Goal: Find specific page/section: Find specific page/section

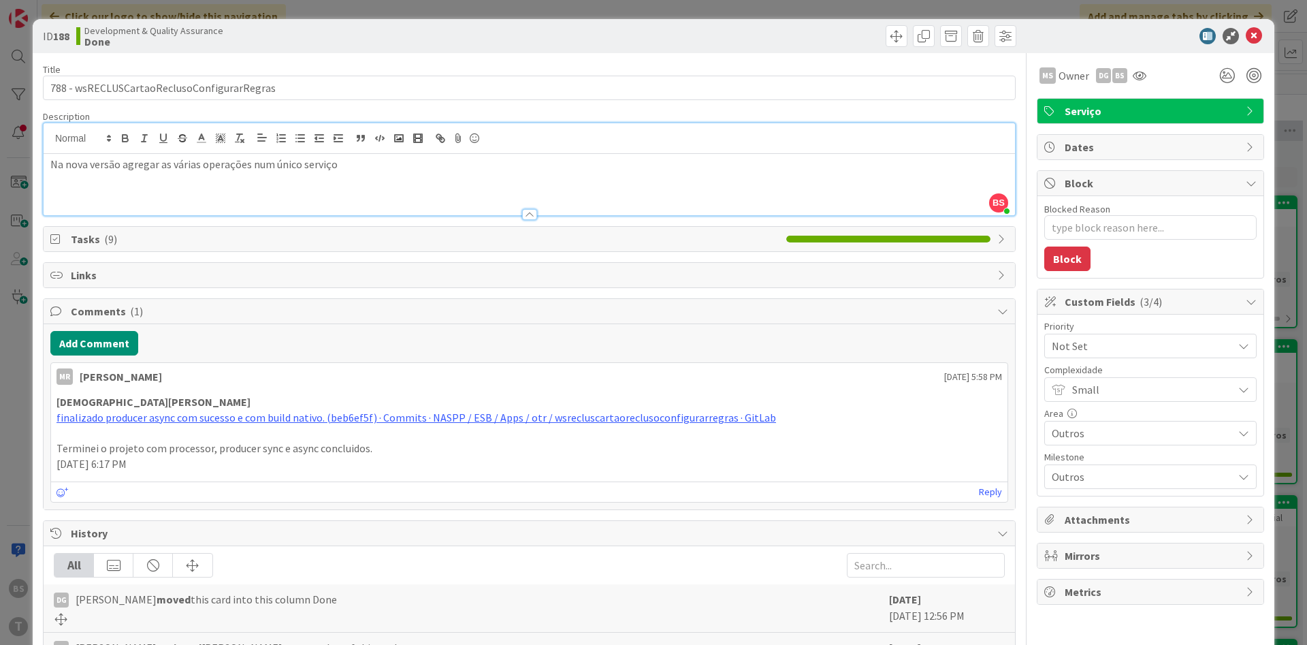
scroll to position [2369, 257]
click at [1258, 39] on icon at bounding box center [1254, 36] width 16 height 16
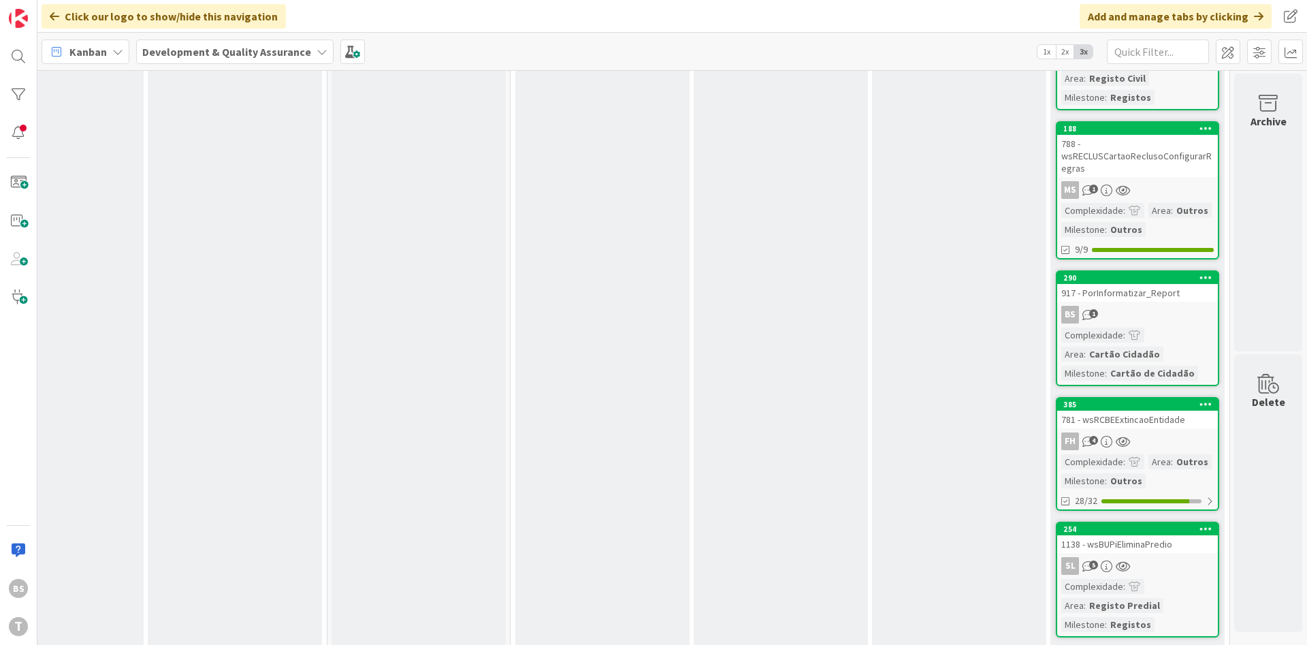
scroll to position [2533, 257]
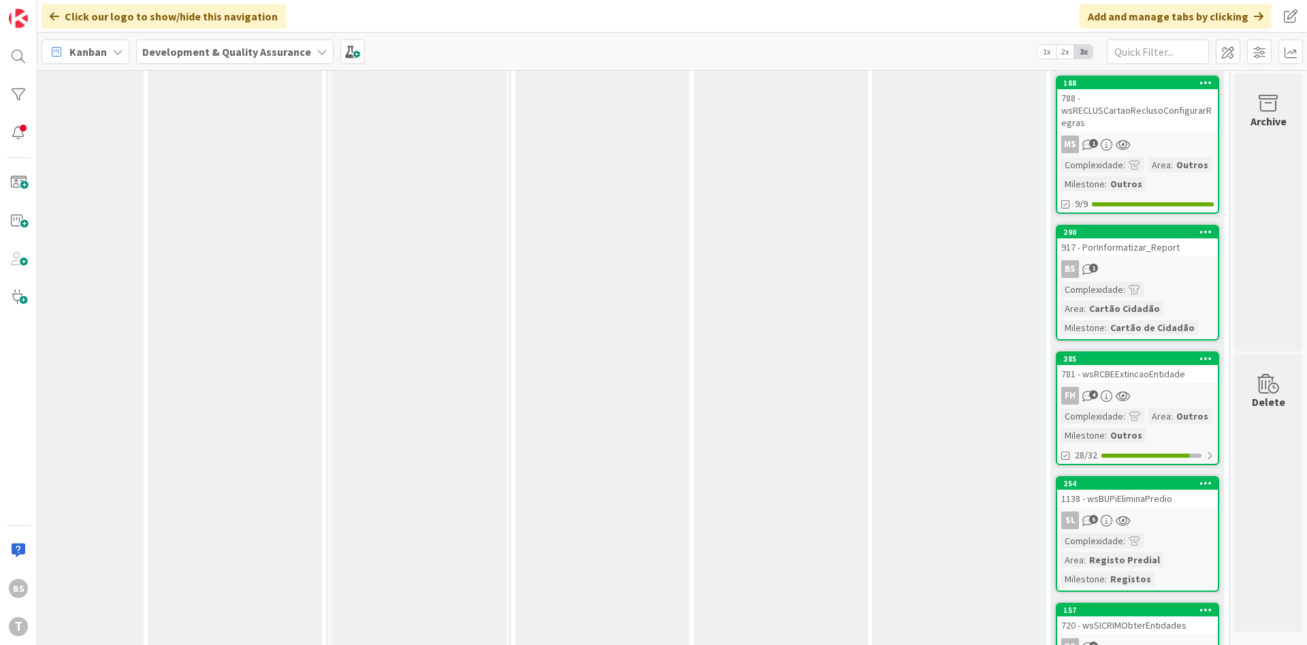
click at [1180, 351] on link "385 781 - wsRCBEExtincaoEntidade FH 4 Complexidade : Area : Outros Milestone : …" at bounding box center [1137, 408] width 163 height 114
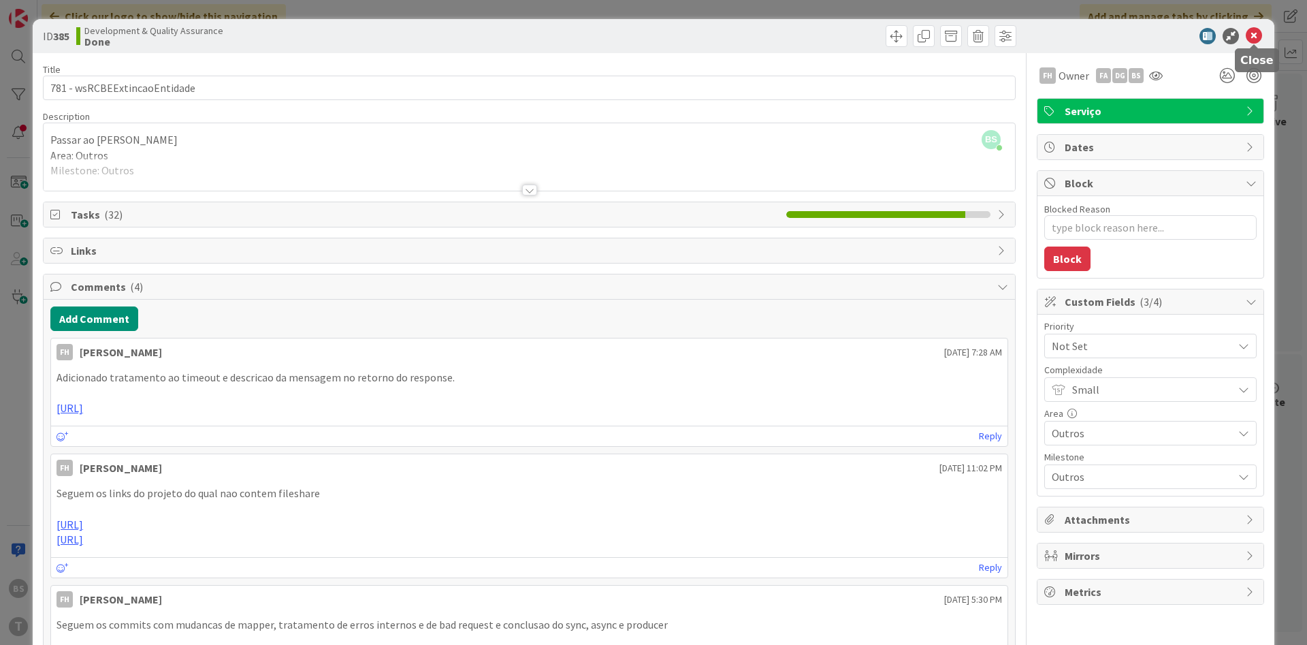
click at [1257, 34] on icon at bounding box center [1254, 36] width 16 height 16
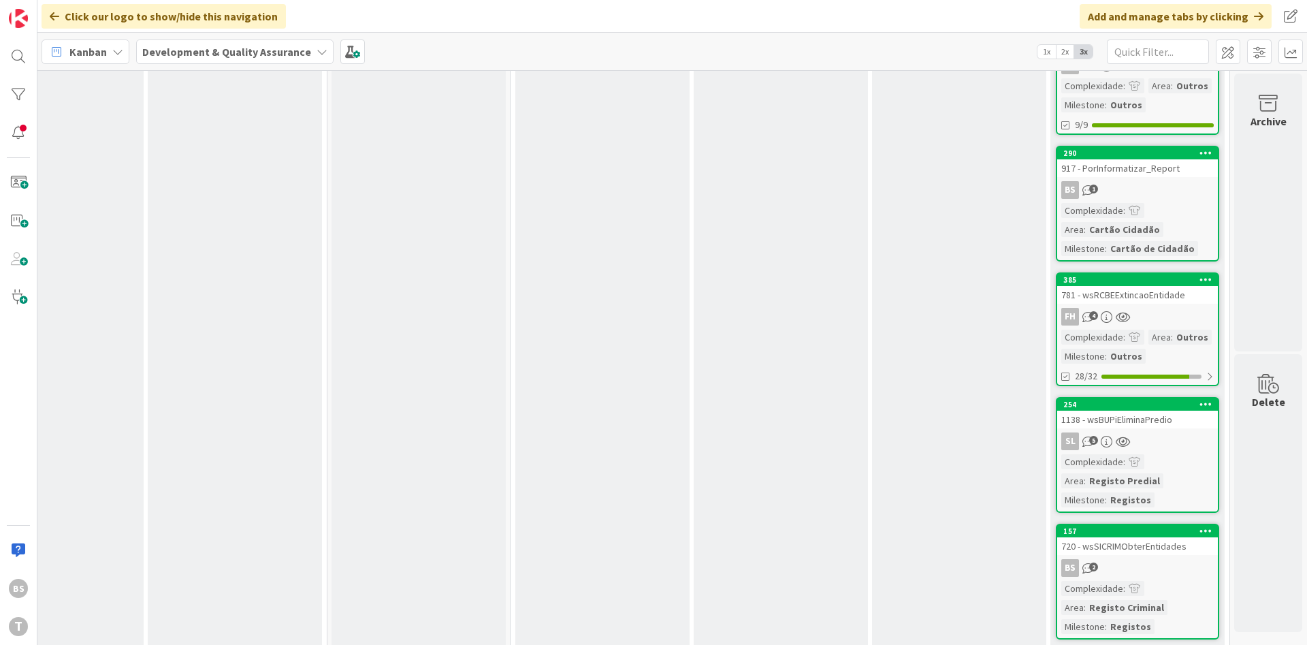
scroll to position [2614, 257]
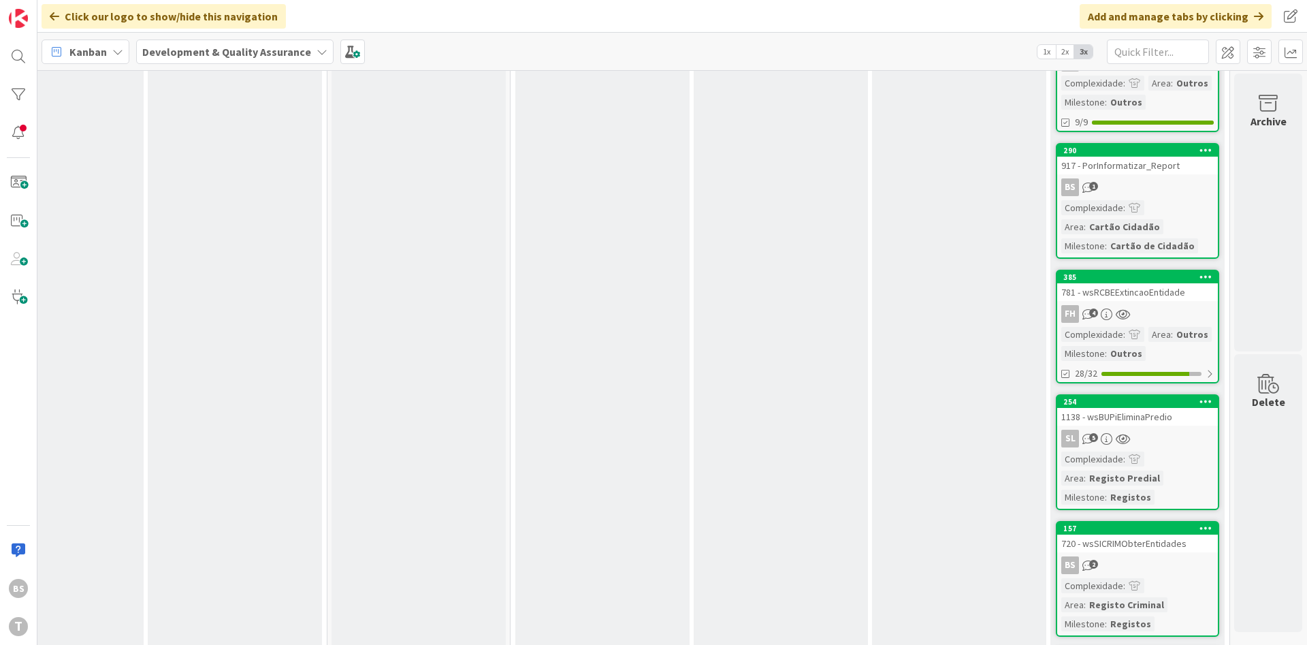
click at [1153, 408] on div "1138 - wsBUPiEliminaPredio" at bounding box center [1137, 417] width 161 height 18
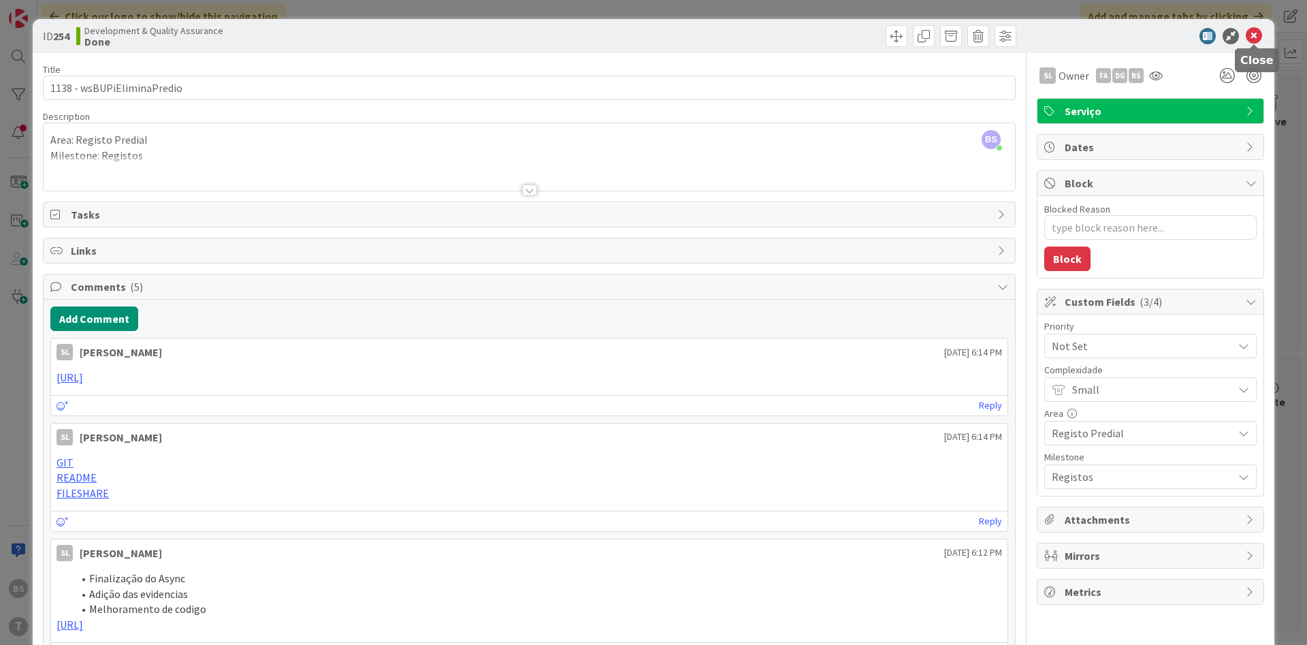
click at [1259, 34] on icon at bounding box center [1254, 36] width 16 height 16
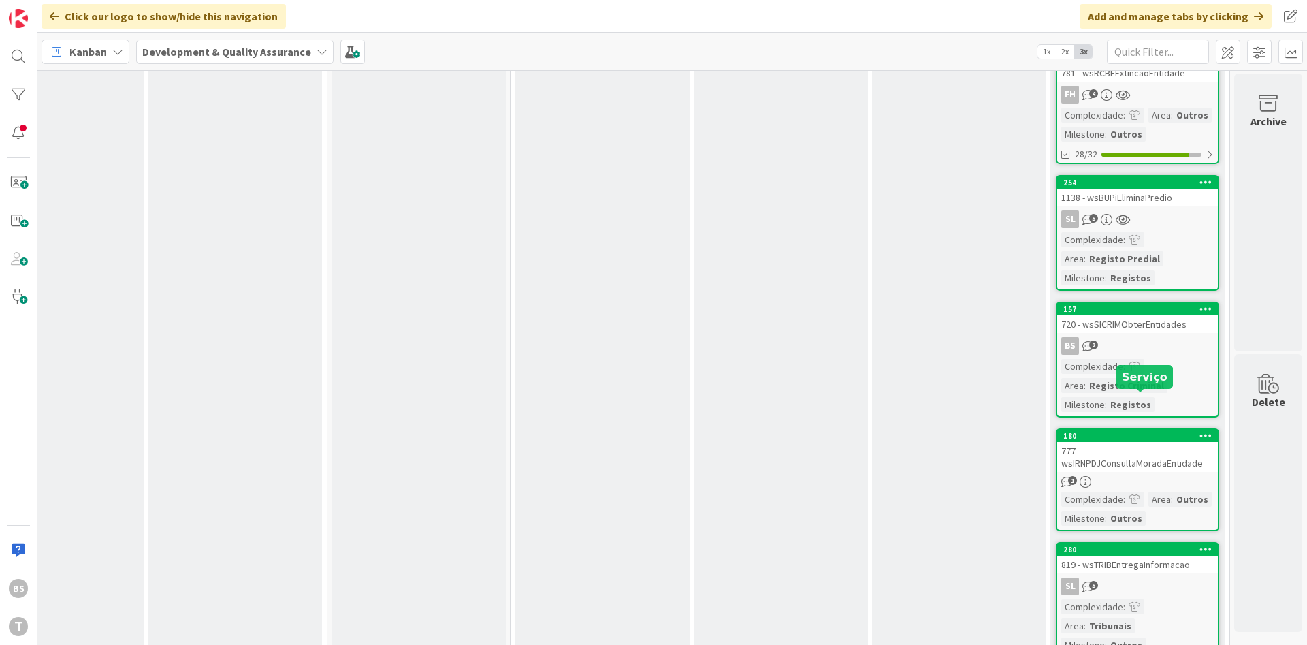
scroll to position [2860, 257]
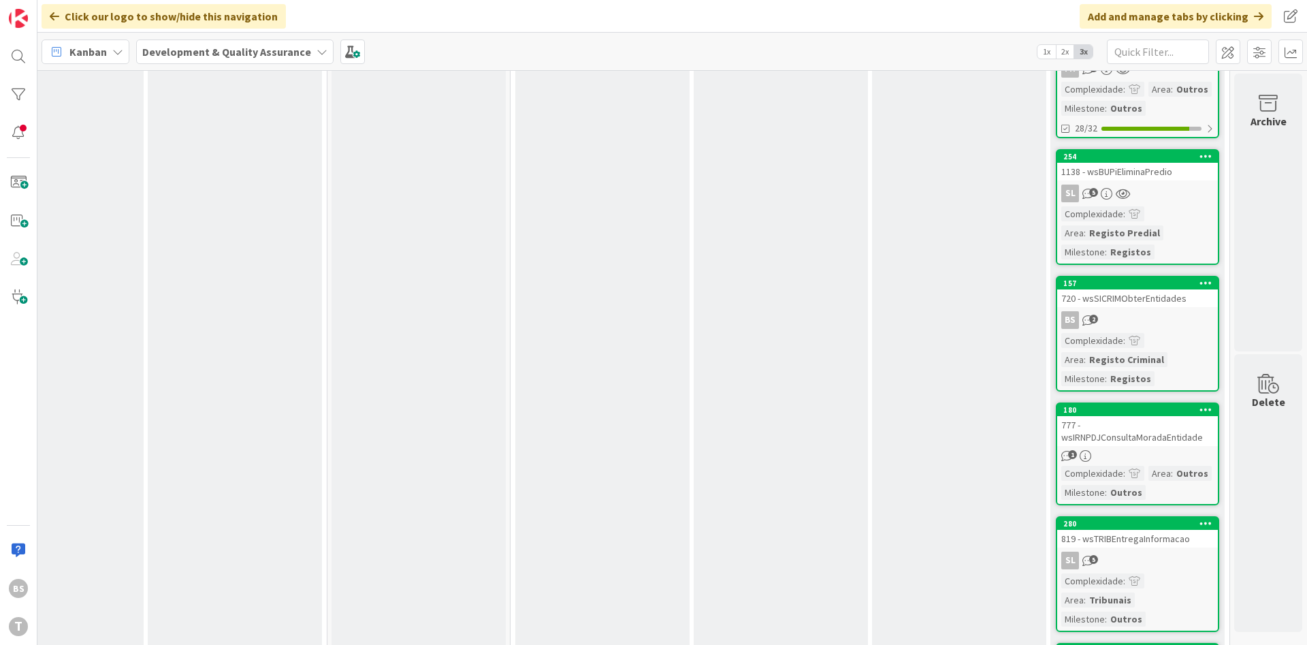
click at [1170, 289] on div "720 - wsSICRIMObterEntidades" at bounding box center [1137, 298] width 161 height 18
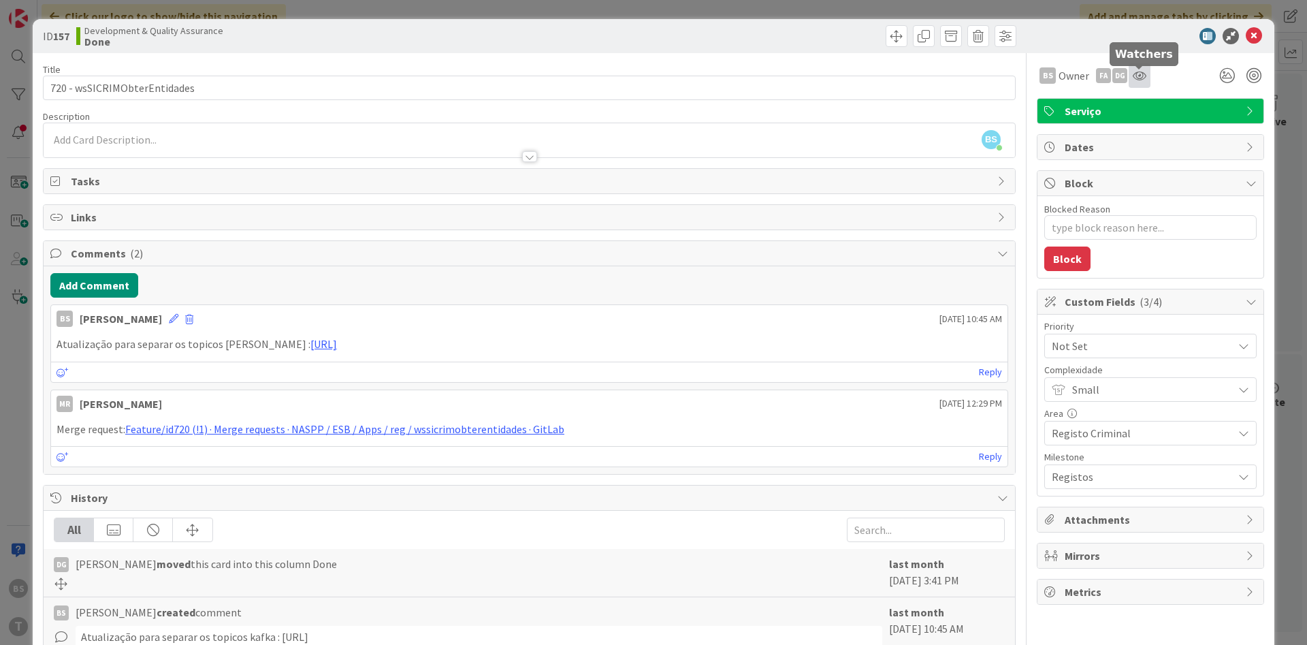
click at [1134, 70] on icon at bounding box center [1140, 75] width 14 height 11
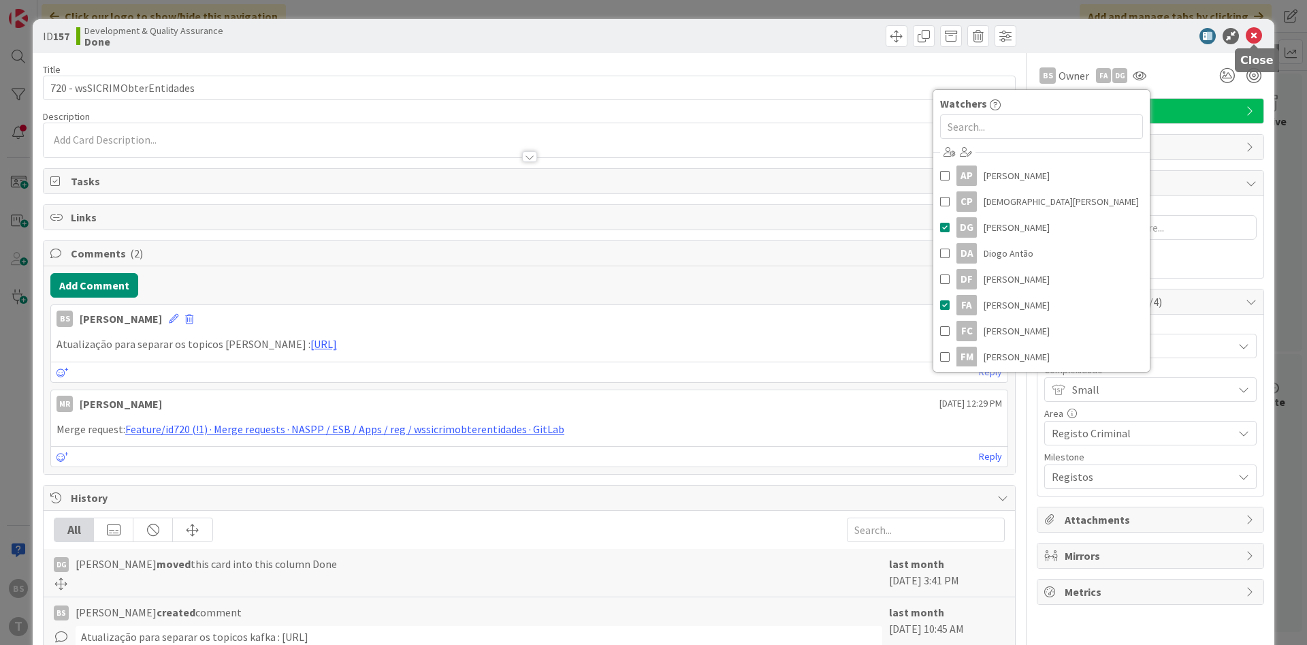
click at [1255, 42] on icon at bounding box center [1254, 36] width 16 height 16
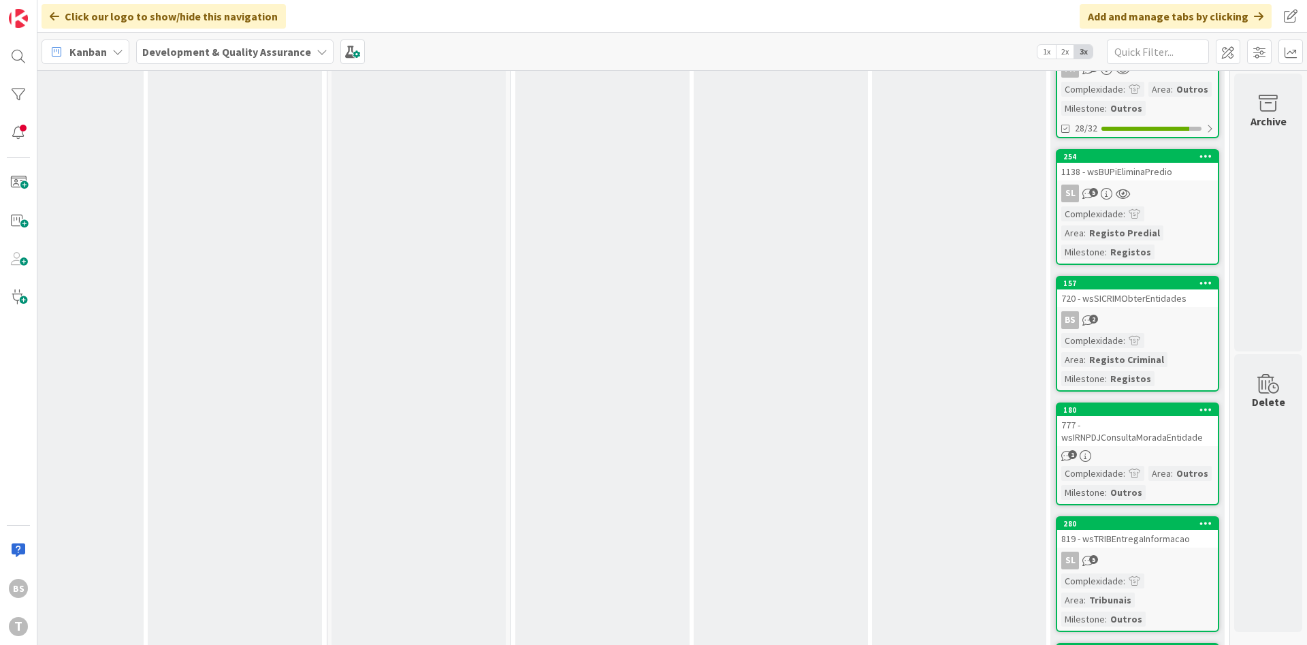
scroll to position [2941, 257]
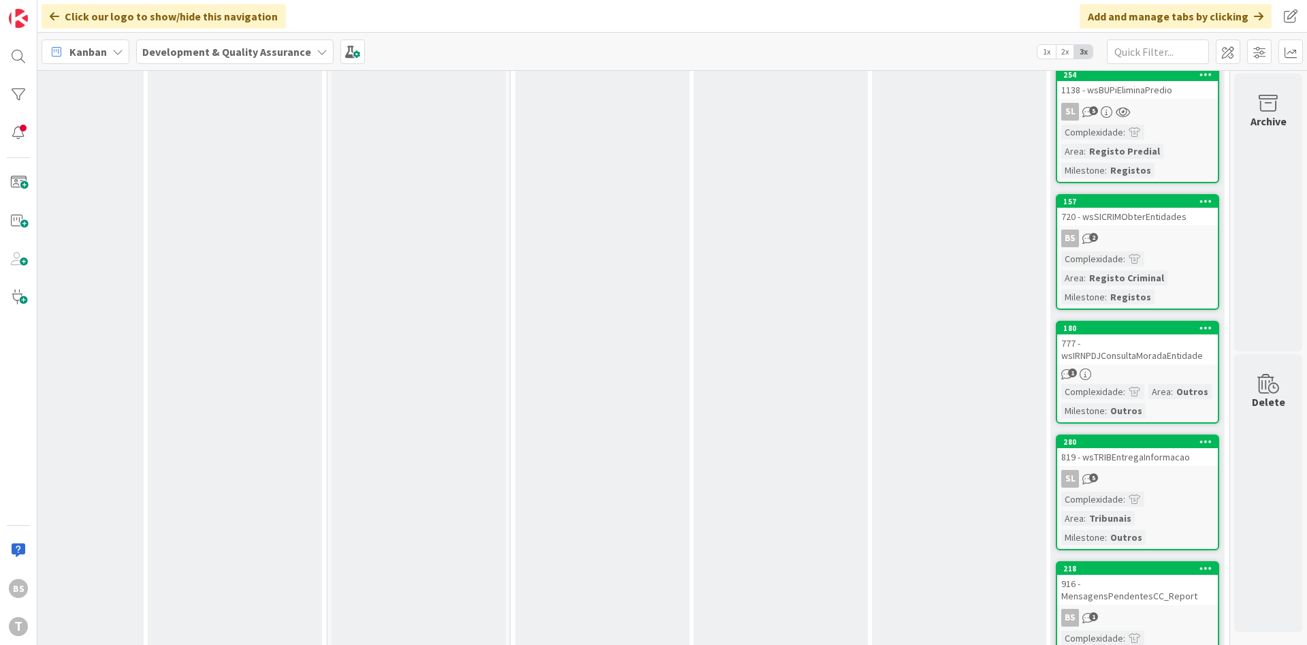
click at [1156, 334] on div "777 - wsIRNPDJConsultaMoradaEntidade" at bounding box center [1137, 349] width 161 height 30
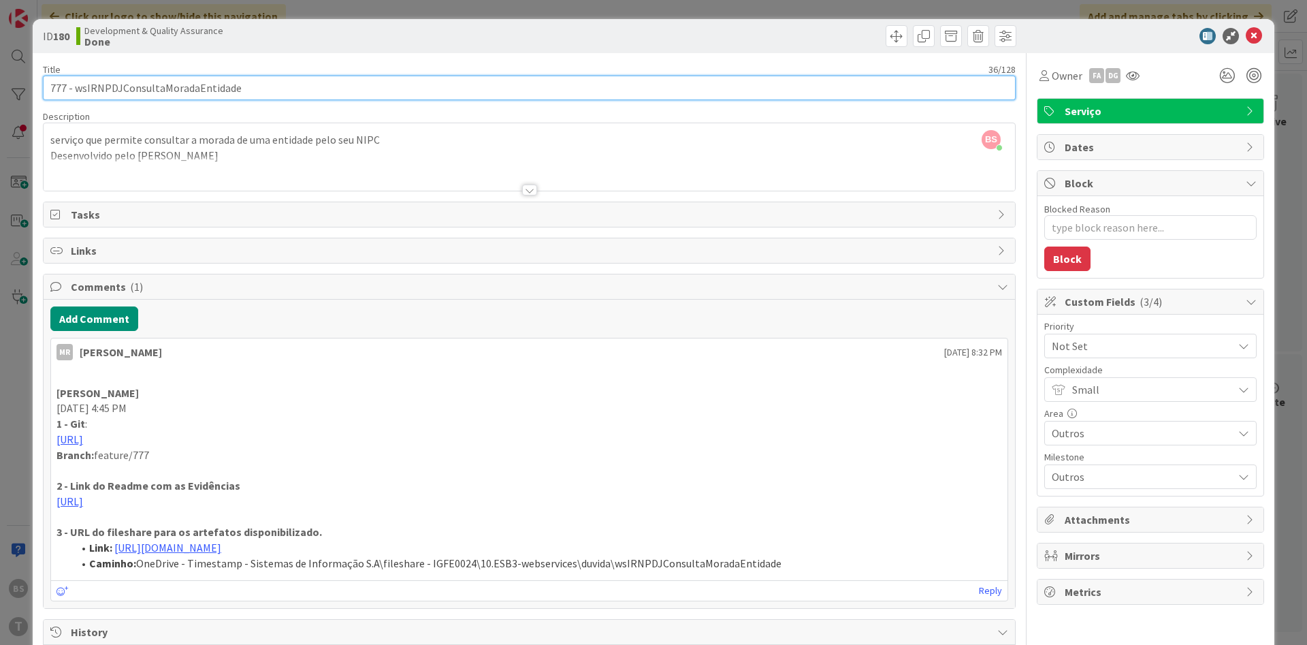
click at [178, 86] on input "777 - wsIRNPDJConsultaMoradaEntidade" at bounding box center [529, 88] width 973 height 25
click at [342, 89] on input "777 - wsIRNPDJConsultaMoradaEntidade" at bounding box center [529, 88] width 973 height 25
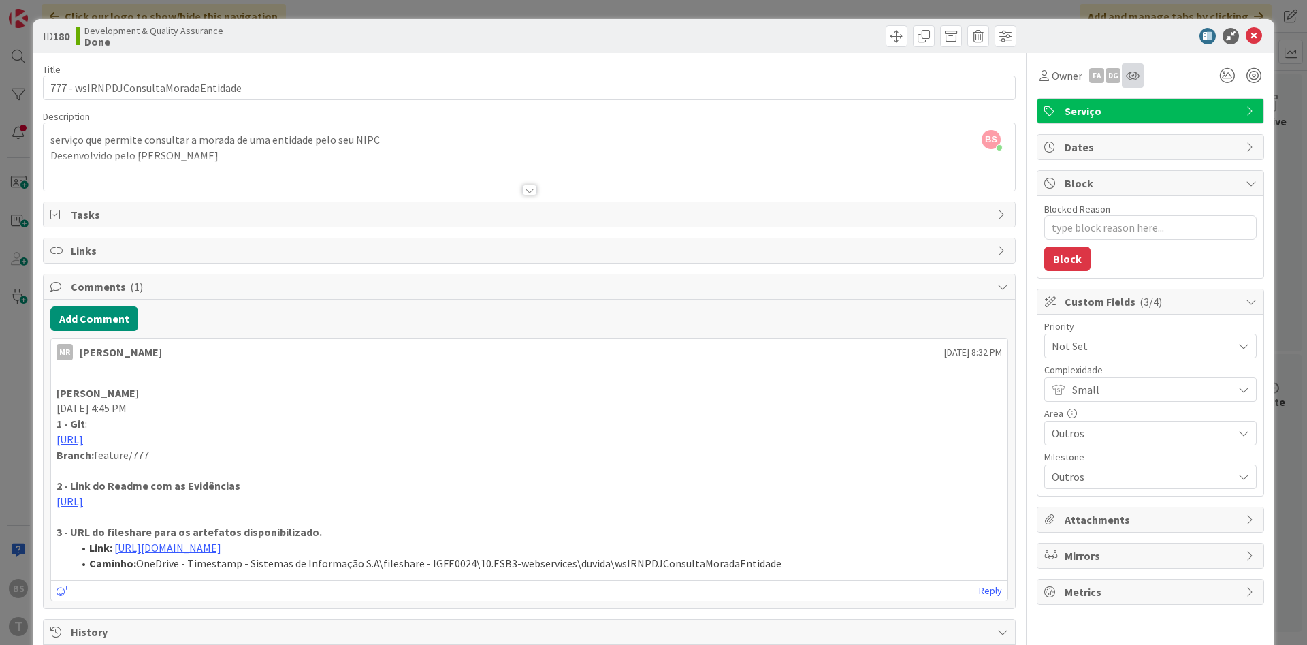
click at [1132, 77] on icon at bounding box center [1133, 75] width 14 height 11
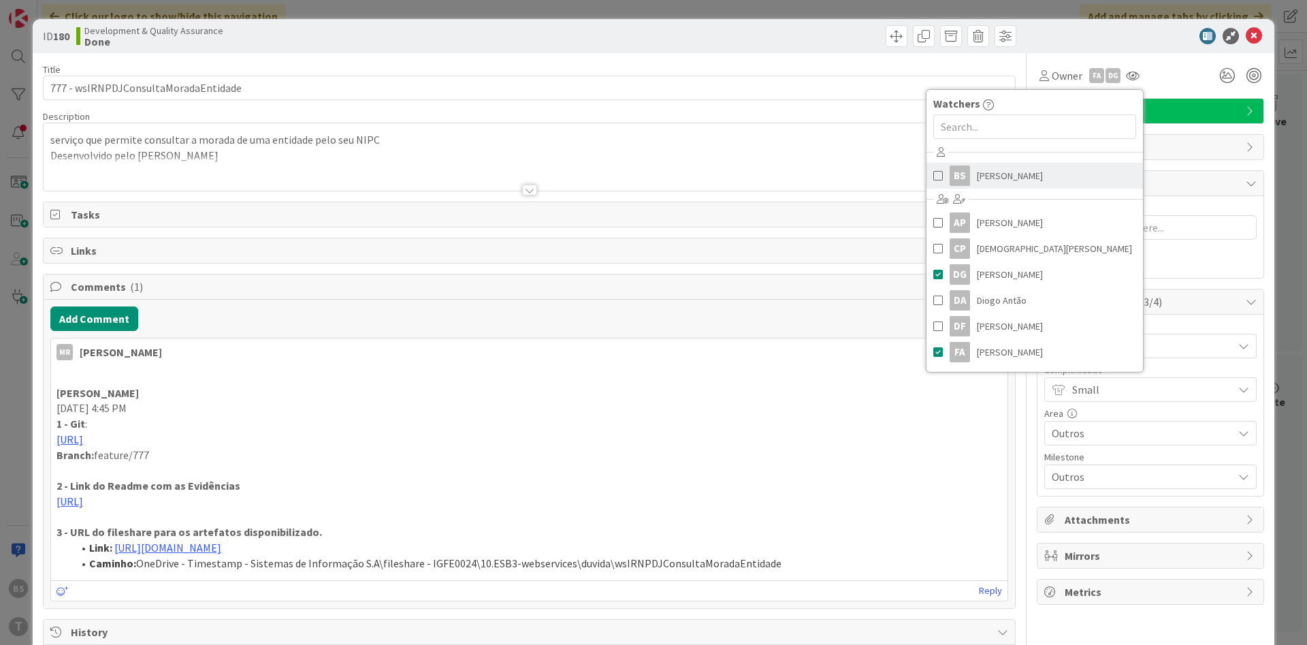
click at [942, 174] on link "BS [PERSON_NAME]" at bounding box center [1035, 176] width 217 height 26
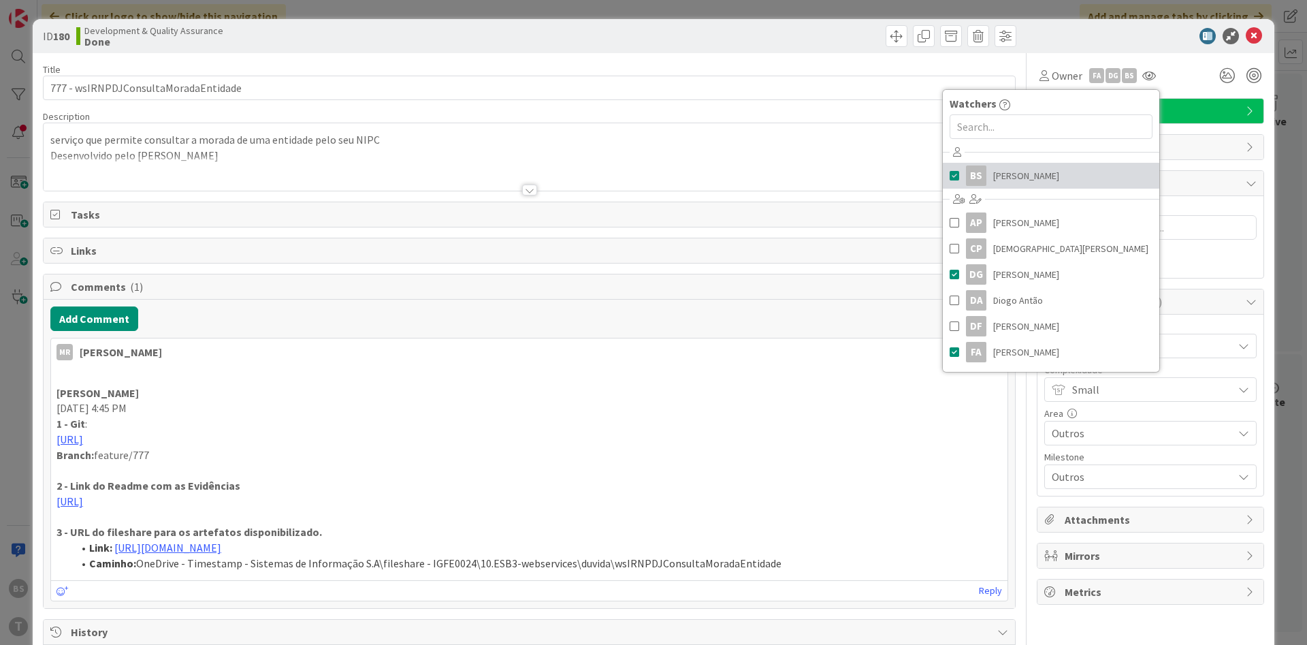
type textarea "x"
click at [1259, 41] on icon at bounding box center [1254, 36] width 16 height 16
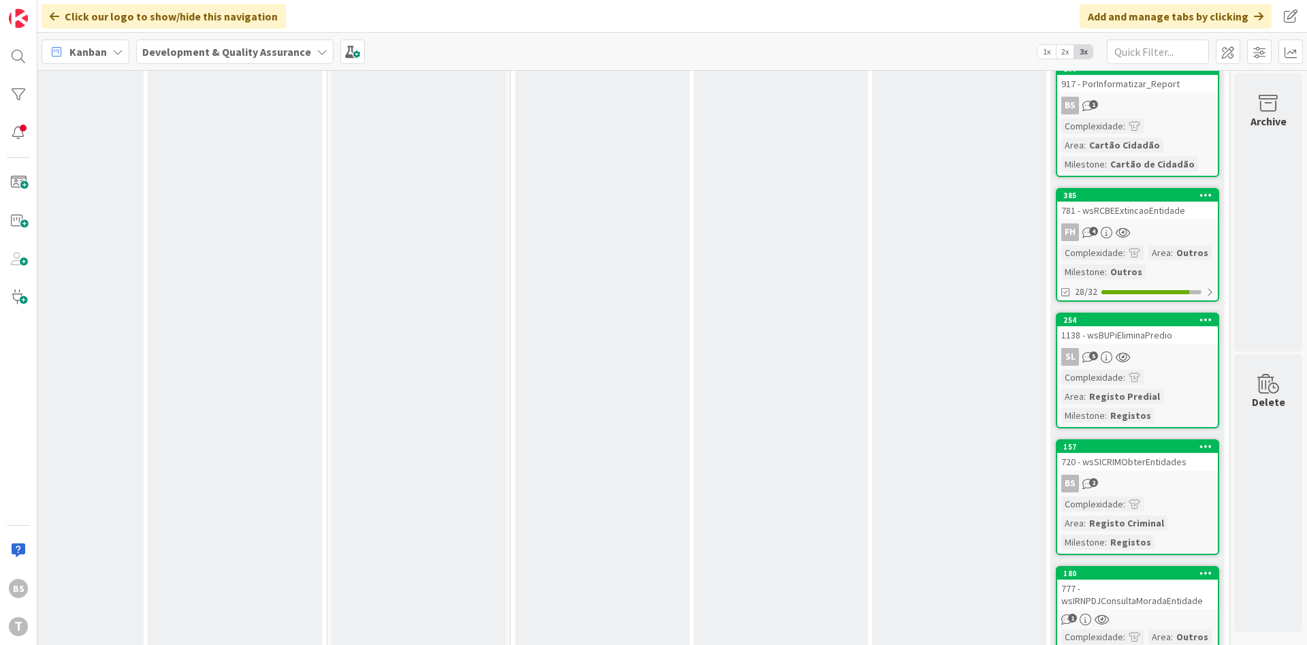
scroll to position [2288, 257]
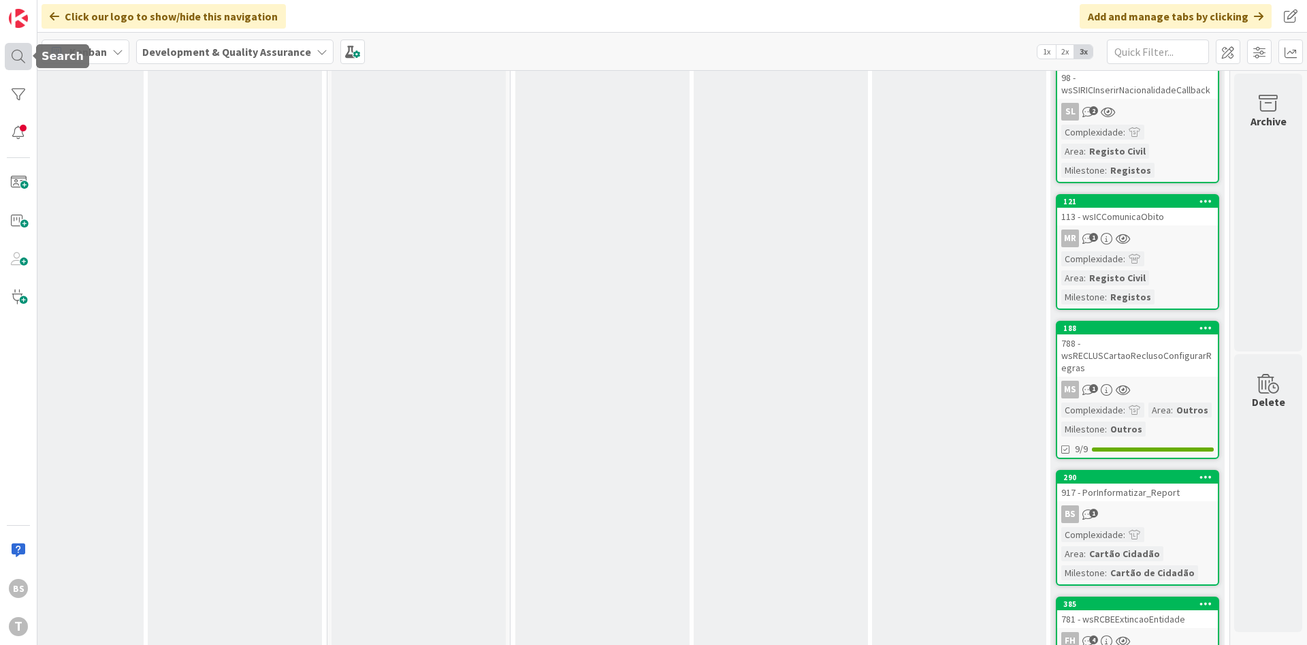
click at [10, 63] on div at bounding box center [18, 56] width 27 height 27
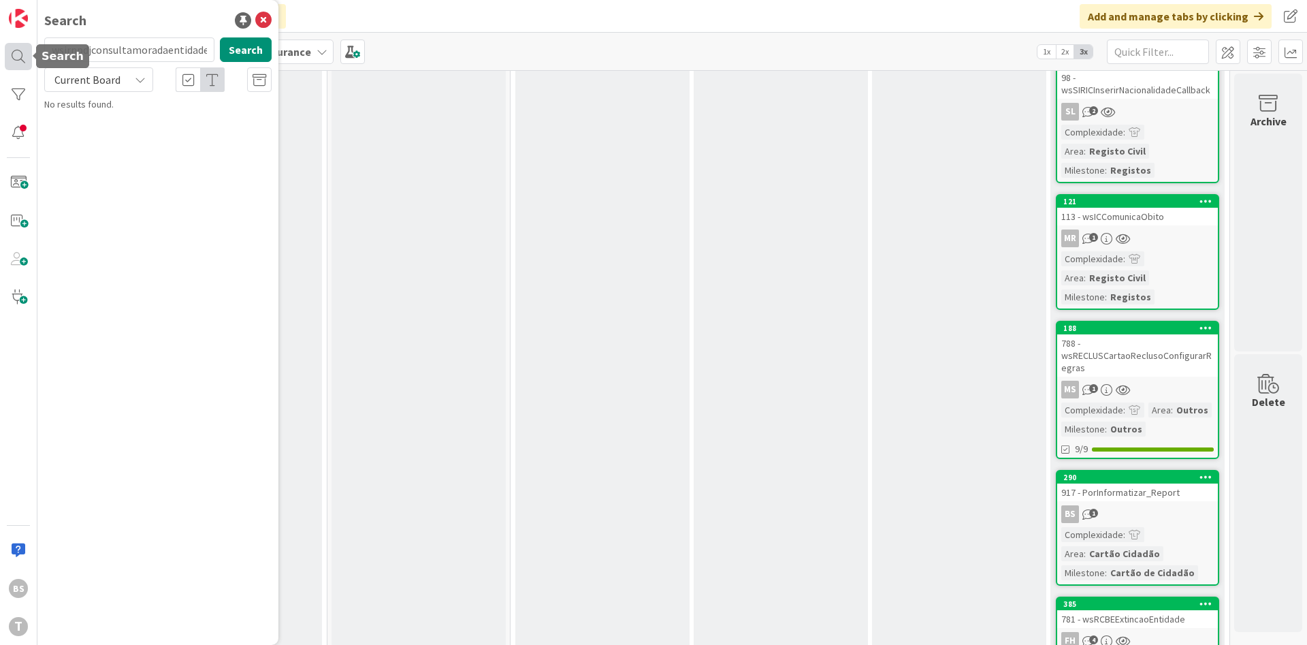
type input "wsirnpdjconsultamoradaentidade"
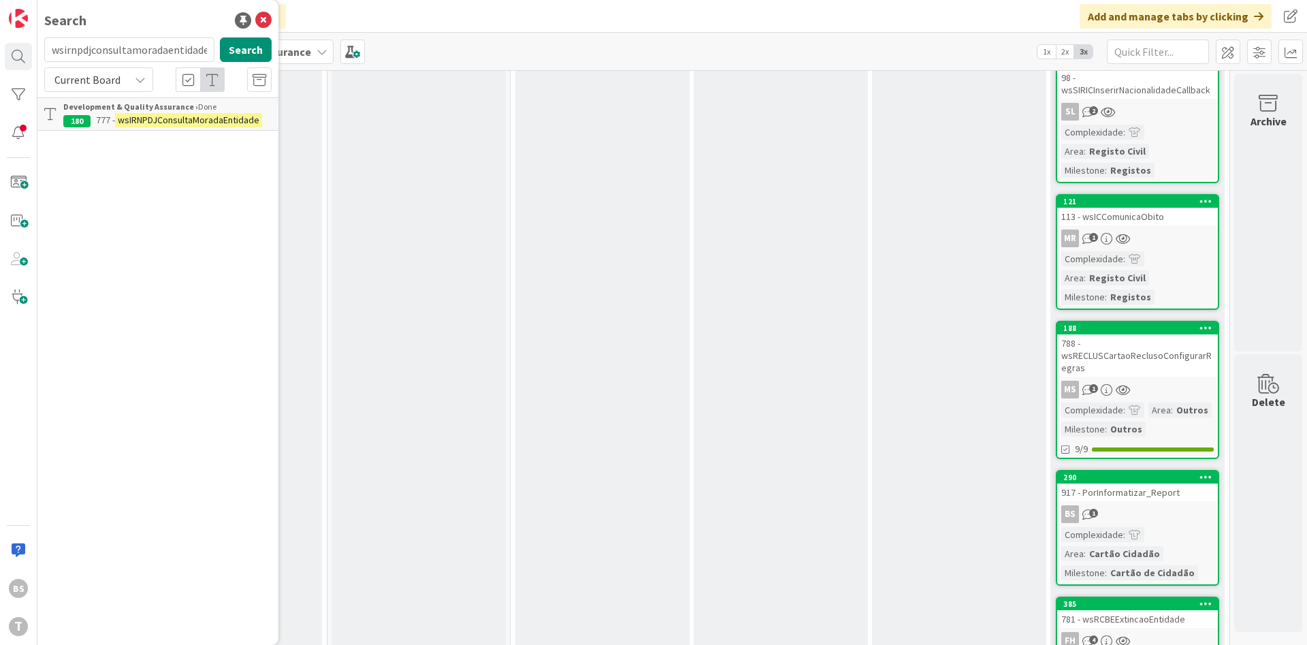
click at [210, 120] on mark "wsIRNPDJConsultaMoradaEntidade" at bounding box center [188, 120] width 147 height 14
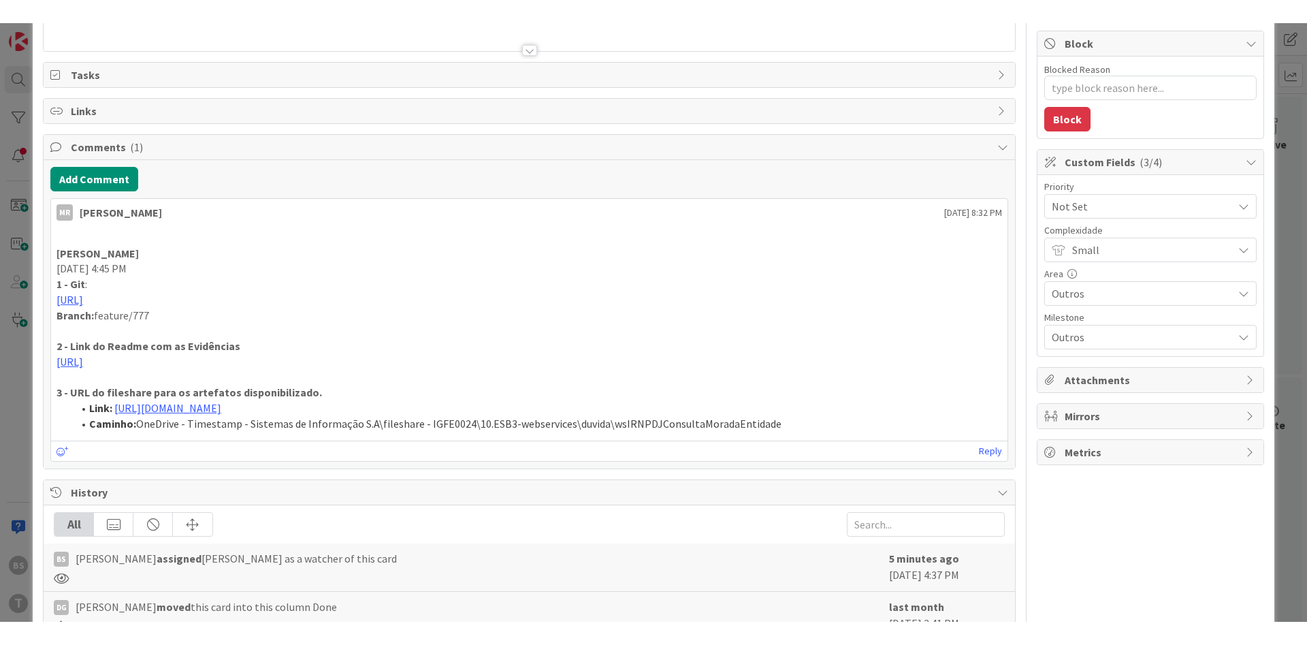
scroll to position [2288, 257]
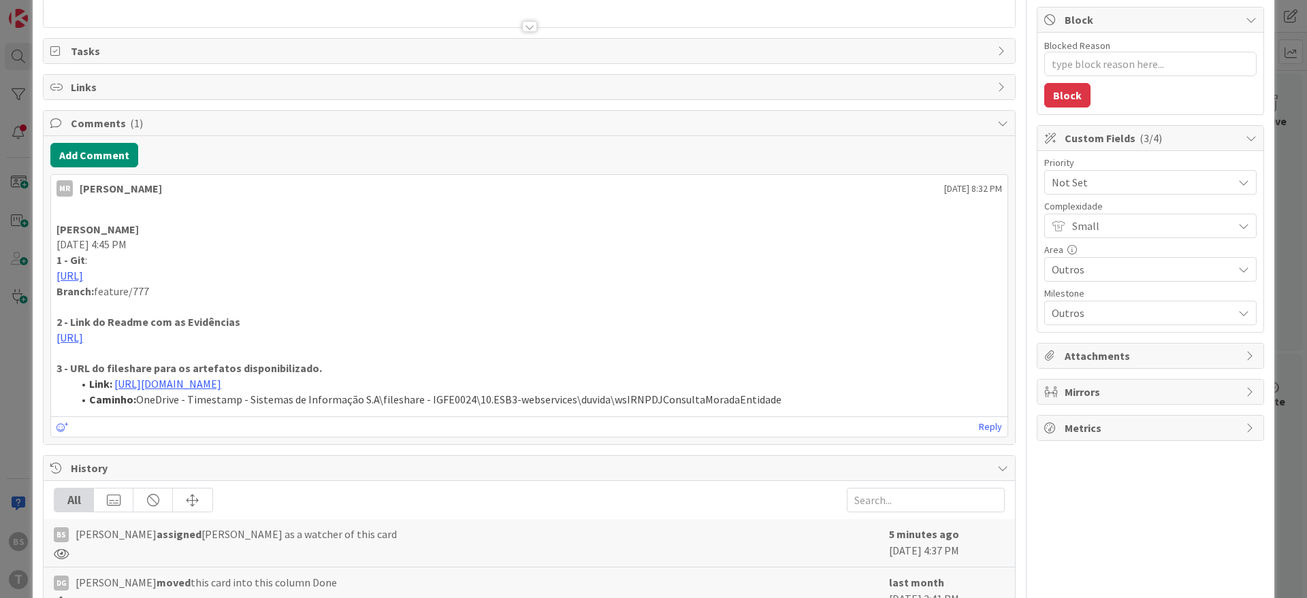
type textarea "x"
